Goal: Information Seeking & Learning: Learn about a topic

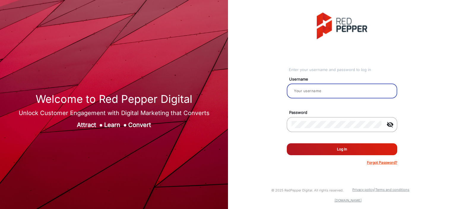
click at [338, 94] on input "email" at bounding box center [341, 90] width 101 height 7
type input "[PERSON_NAME]"
click at [349, 146] on button "Log In" at bounding box center [342, 149] width 110 height 12
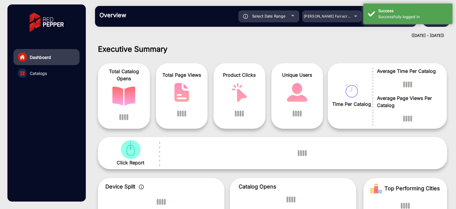
scroll to position [4, 0]
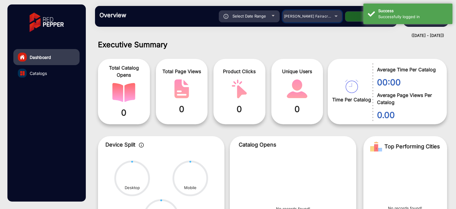
click at [318, 19] on div "[PERSON_NAME] Fairacre Farms" at bounding box center [307, 16] width 47 height 7
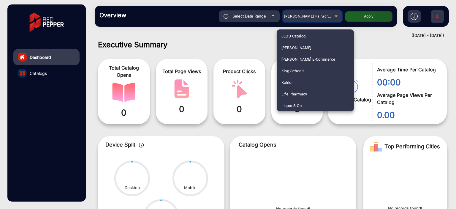
scroll to position [708, 0]
click at [302, 92] on mat-option "Fluidra" at bounding box center [315, 93] width 77 height 12
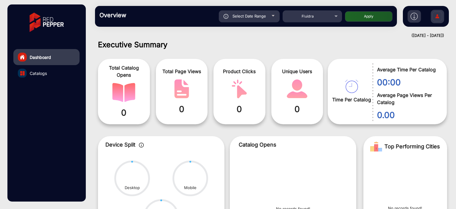
click at [360, 15] on button "Apply" at bounding box center [368, 16] width 47 height 10
type input "[DATE]"
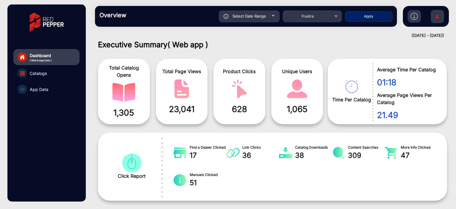
click at [47, 85] on link "App Data" at bounding box center [46, 89] width 66 height 16
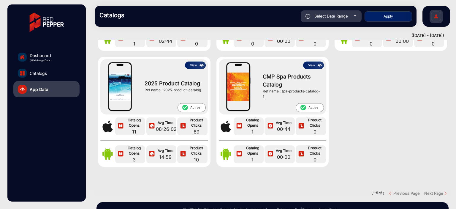
click at [197, 66] on button "View" at bounding box center [195, 64] width 21 height 7
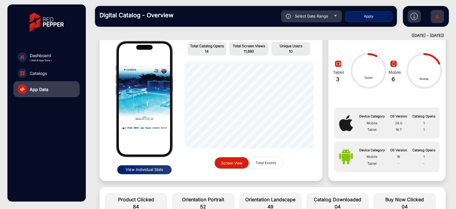
scroll to position [93, 0]
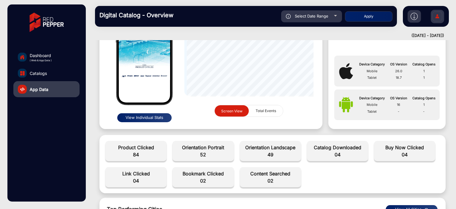
click at [157, 114] on button "View Individual Stats" at bounding box center [144, 117] width 54 height 9
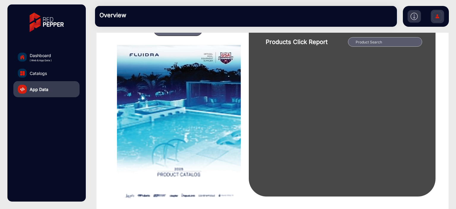
scroll to position [4, 0]
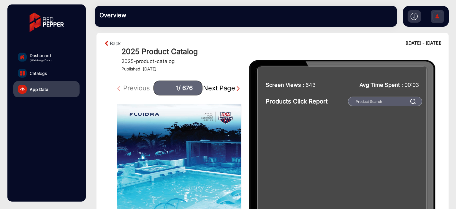
click at [415, 118] on img at bounding box center [342, 158] width 187 height 196
click at [116, 40] on link "Back" at bounding box center [115, 43] width 11 height 7
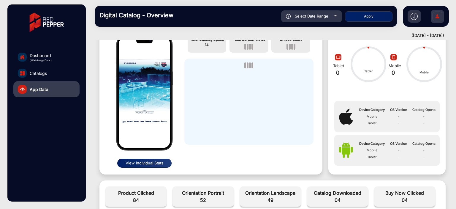
scroll to position [64, 0]
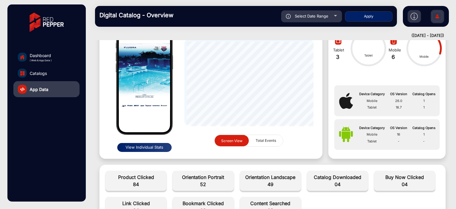
click at [157, 146] on button "View Individual Stats" at bounding box center [144, 147] width 54 height 9
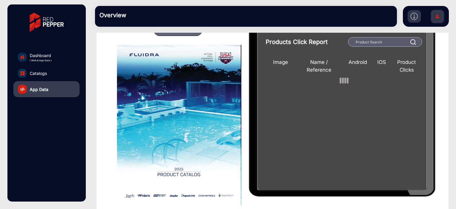
scroll to position [34, 0]
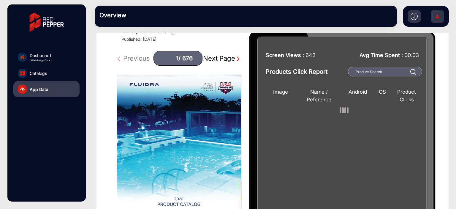
click at [220, 54] on div "Next Page" at bounding box center [222, 58] width 38 height 10
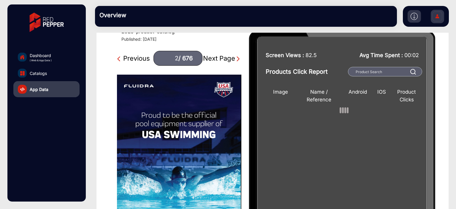
click at [220, 53] on div "Next Page" at bounding box center [222, 58] width 38 height 10
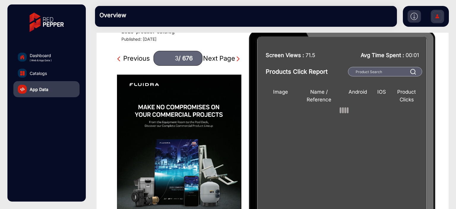
click at [220, 53] on div "Next Page" at bounding box center [222, 58] width 38 height 10
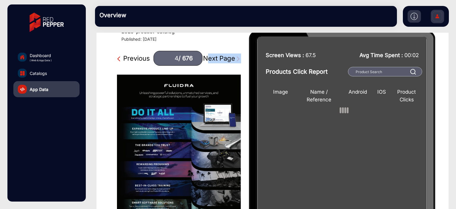
click at [220, 53] on div "Next Page" at bounding box center [222, 58] width 38 height 10
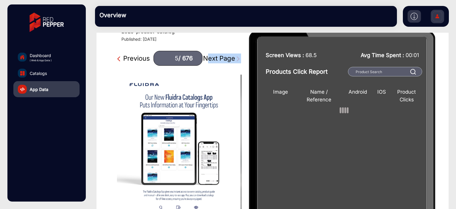
click at [220, 53] on div "Next Page" at bounding box center [222, 58] width 38 height 10
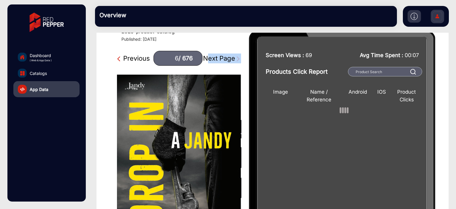
click at [220, 53] on div "Next Page" at bounding box center [222, 58] width 38 height 10
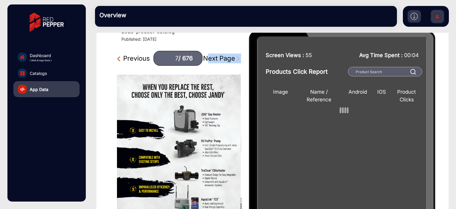
click at [219, 58] on div "Next Page" at bounding box center [222, 58] width 38 height 10
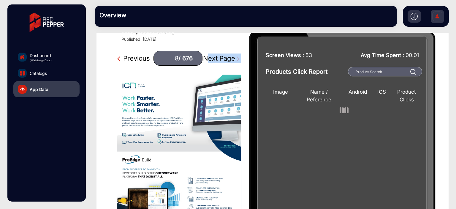
click at [219, 58] on div "Next Page" at bounding box center [222, 58] width 38 height 10
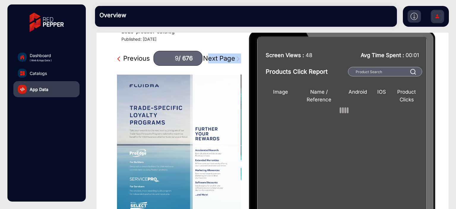
click at [219, 58] on div "Next Page" at bounding box center [222, 58] width 38 height 10
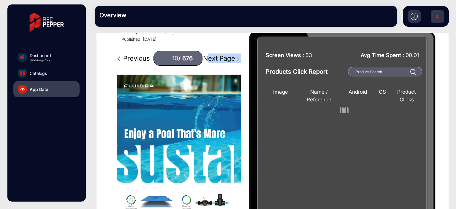
click at [219, 58] on div "Next Page" at bounding box center [222, 58] width 38 height 10
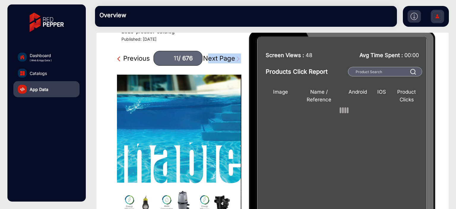
click at [219, 58] on div "Next Page" at bounding box center [222, 58] width 38 height 10
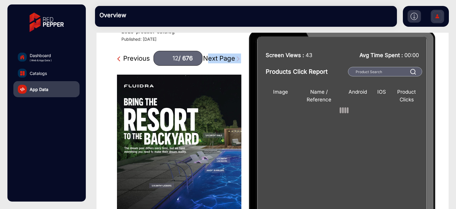
click at [219, 58] on div "Next Page" at bounding box center [222, 58] width 38 height 10
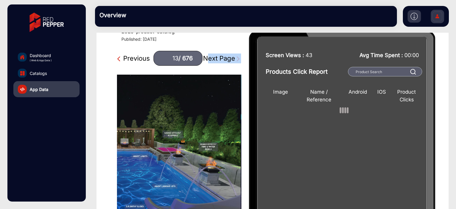
click at [219, 58] on div "Next Page" at bounding box center [222, 58] width 38 height 10
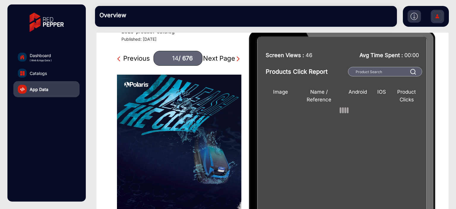
click at [150, 53] on div "Previous" at bounding box center [133, 58] width 33 height 10
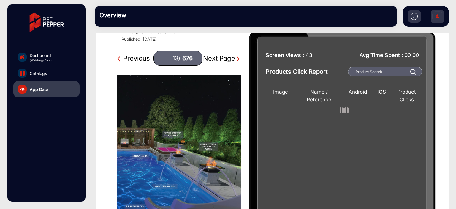
click at [149, 55] on div "Previous" at bounding box center [133, 58] width 33 height 10
type input "12"
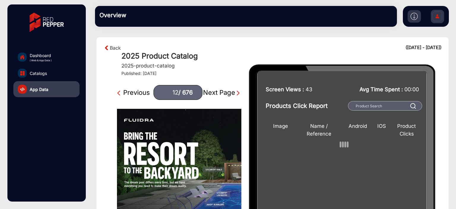
click at [118, 44] on section "Back ([DATE] - [DATE]) 2025 Product Catalog 2025-product-catalog Published: [DA…" at bounding box center [272, 163] width 352 height 253
click at [118, 43] on section "Back ([DATE] - [DATE]) 2025 Product Catalog 2025-product-catalog Published: [DA…" at bounding box center [272, 163] width 352 height 253
click at [119, 46] on link "Back" at bounding box center [115, 47] width 11 height 7
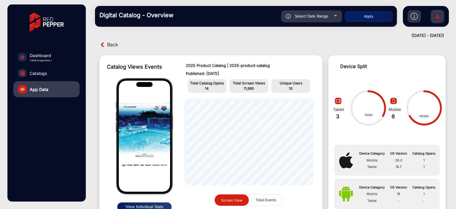
scroll to position [64, 0]
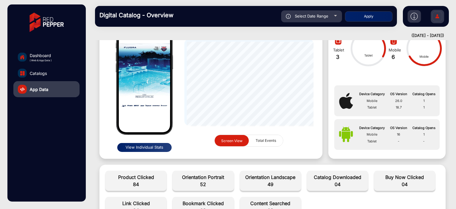
click at [156, 147] on button "View Individual Stats" at bounding box center [144, 147] width 54 height 9
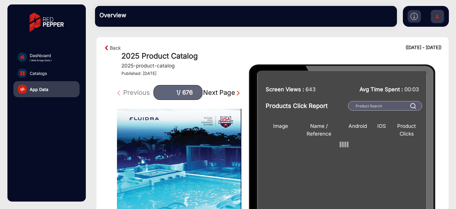
click at [174, 91] on input "1" at bounding box center [171, 92] width 15 height 8
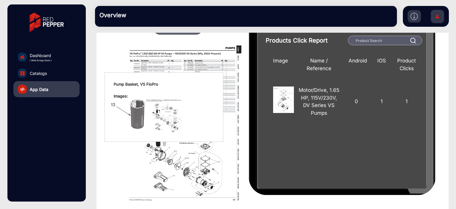
scroll to position [6, 0]
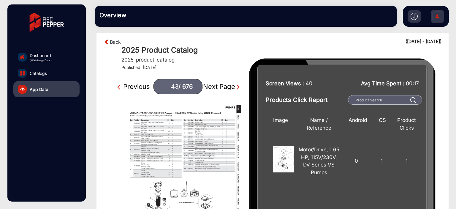
click at [212, 86] on div "Next Page" at bounding box center [222, 87] width 38 height 10
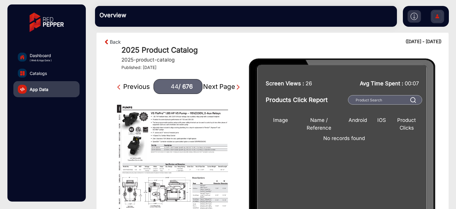
click at [212, 86] on div "Next Page" at bounding box center [222, 87] width 38 height 10
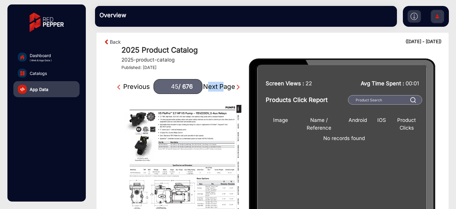
click at [212, 86] on div "Next Page" at bounding box center [222, 87] width 38 height 10
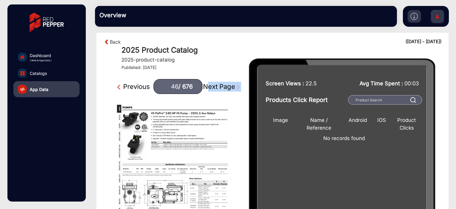
click at [212, 86] on div "Next Page" at bounding box center [222, 87] width 38 height 10
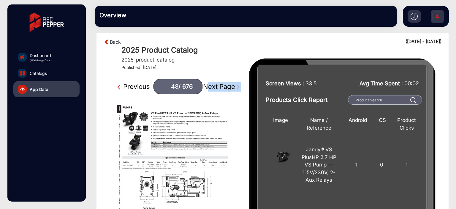
click at [212, 88] on div "Next Page" at bounding box center [222, 87] width 38 height 10
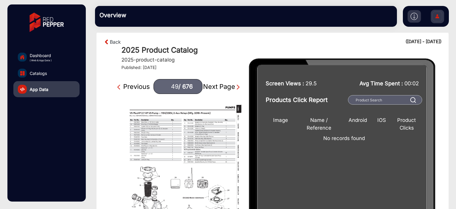
click at [137, 84] on div "Previous" at bounding box center [133, 87] width 33 height 10
type input "48"
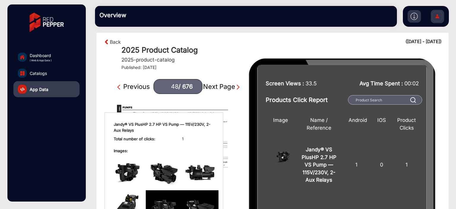
scroll to position [36, 0]
